Goal: Information Seeking & Learning: Learn about a topic

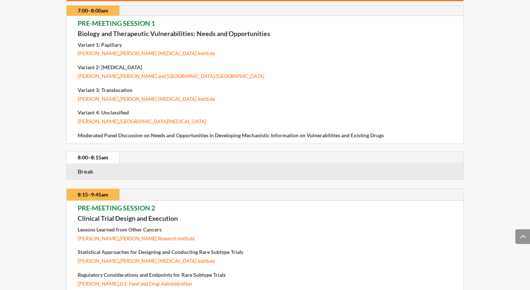
scroll to position [323, 0]
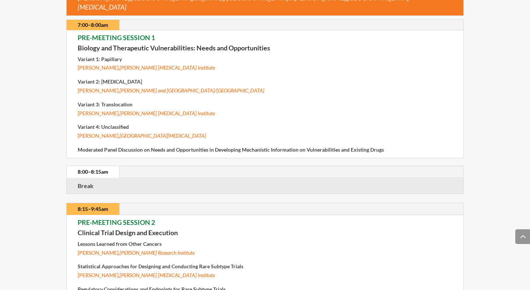
click at [109, 87] on span "[PERSON_NAME], [PERSON_NAME] and [GEOGRAPHIC_DATA]/[GEOGRAPHIC_DATA]" at bounding box center [171, 90] width 187 height 6
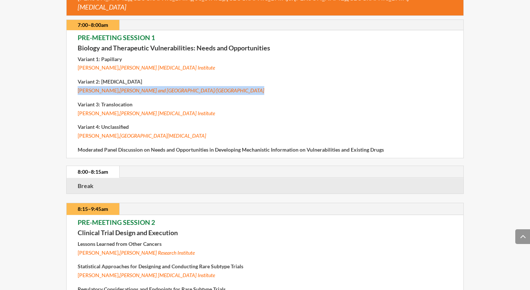
click at [109, 87] on span "[PERSON_NAME], [PERSON_NAME] and [GEOGRAPHIC_DATA]/[GEOGRAPHIC_DATA]" at bounding box center [171, 90] width 187 height 6
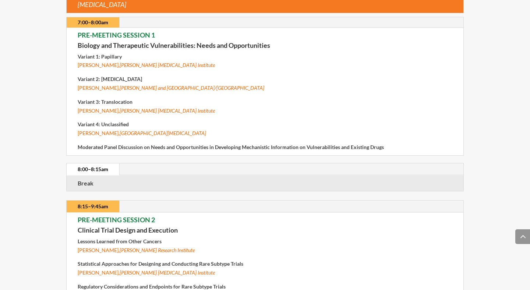
scroll to position [328, 0]
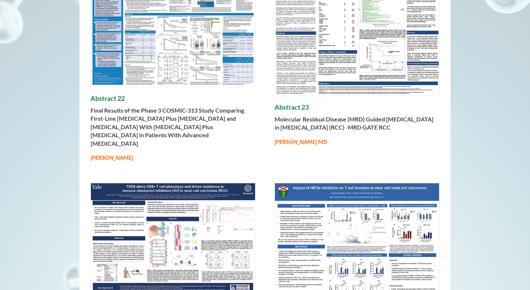
scroll to position [210, 0]
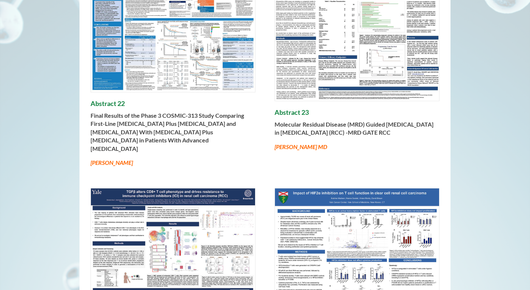
click at [266, 132] on div "Abstract 22 Final Results of the Phase 3 COSMIC-313 Study Comparing First-Line …" at bounding box center [264, 72] width 371 height 210
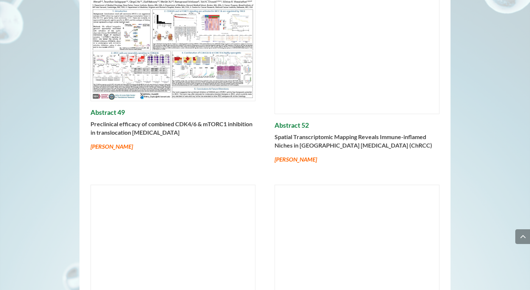
scroll to position [3811, 0]
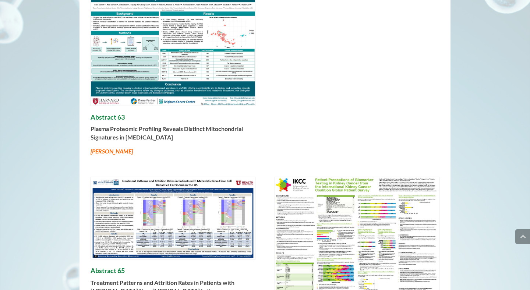
click at [138, 92] on img at bounding box center [173, 48] width 164 height 116
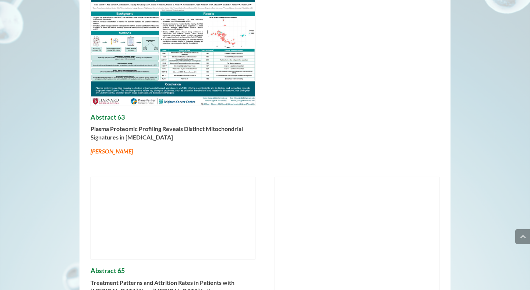
scroll to position [3806, 0]
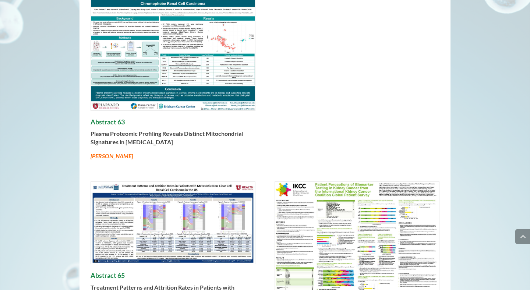
click at [336, 125] on div "Abstract 63 Plasma Proteomic Profiling Reveals Distinct Mitochondrial Signature…" at bounding box center [264, 77] width 371 height 188
